Goal: Information Seeking & Learning: Learn about a topic

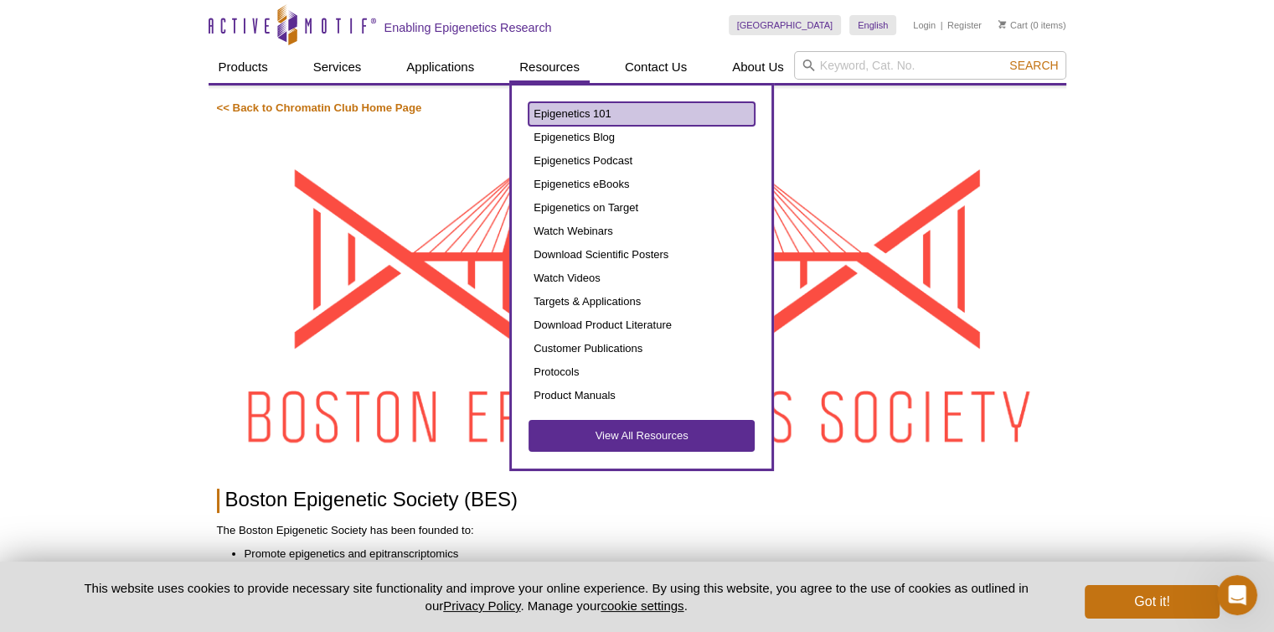
click at [548, 111] on link "Epigenetics 101" at bounding box center [642, 113] width 226 height 23
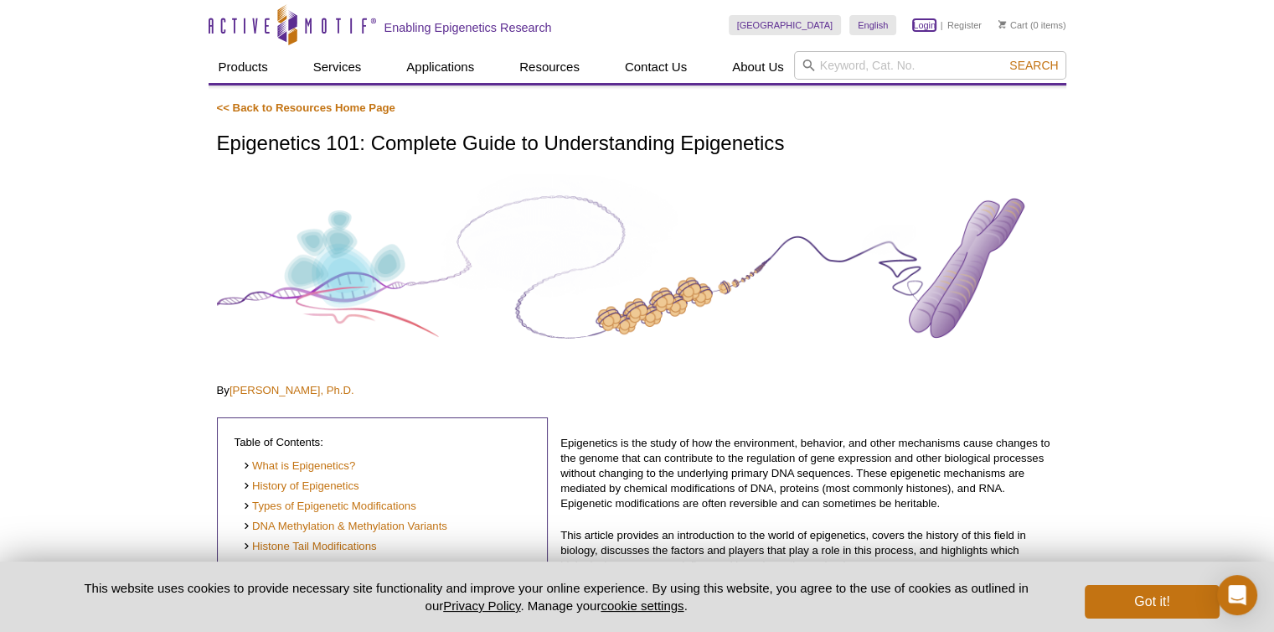
click at [925, 24] on link "Login" at bounding box center [924, 25] width 23 height 12
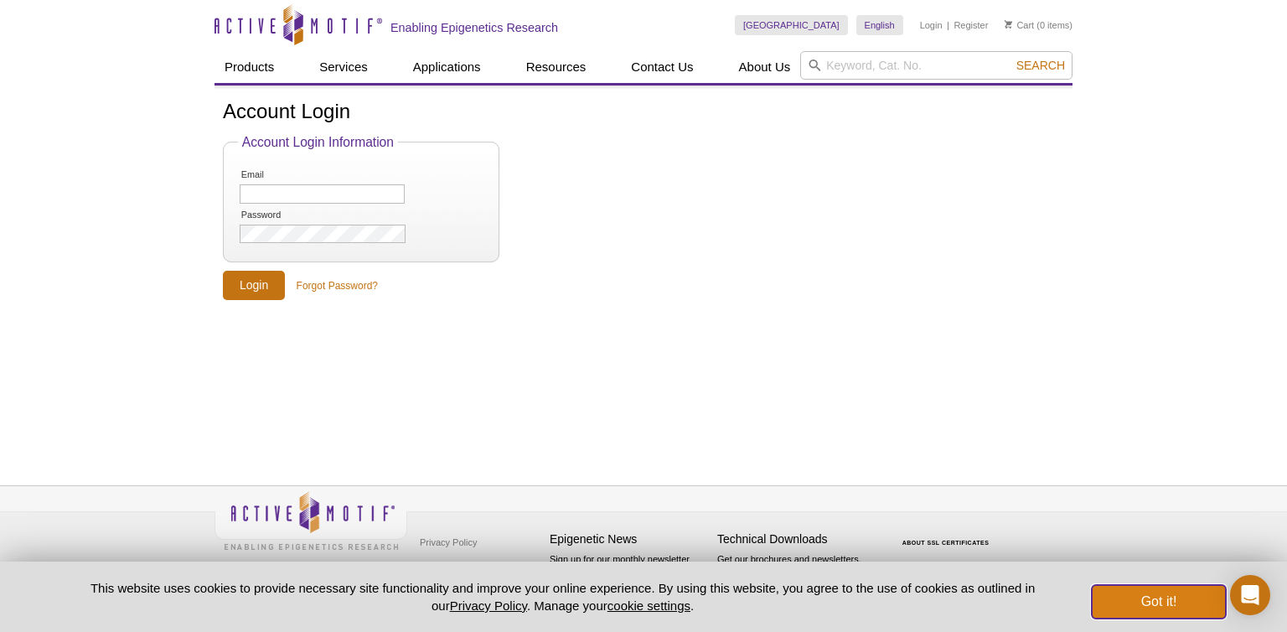
click at [1165, 607] on button "Got it!" at bounding box center [1158, 602] width 134 height 34
